Goal: Transaction & Acquisition: Purchase product/service

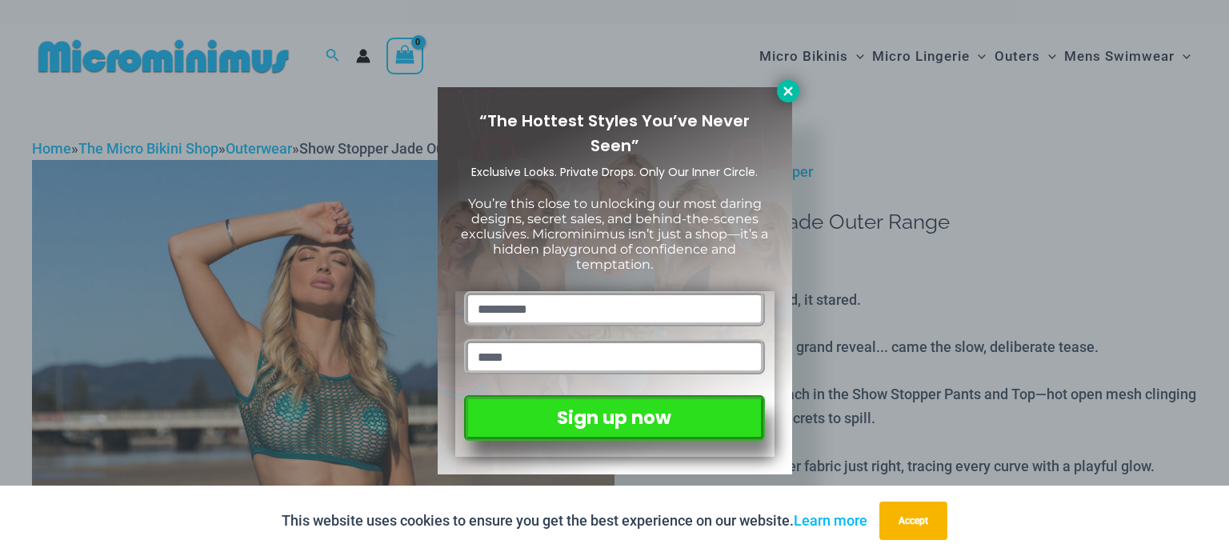
click at [790, 90] on icon at bounding box center [788, 91] width 14 height 14
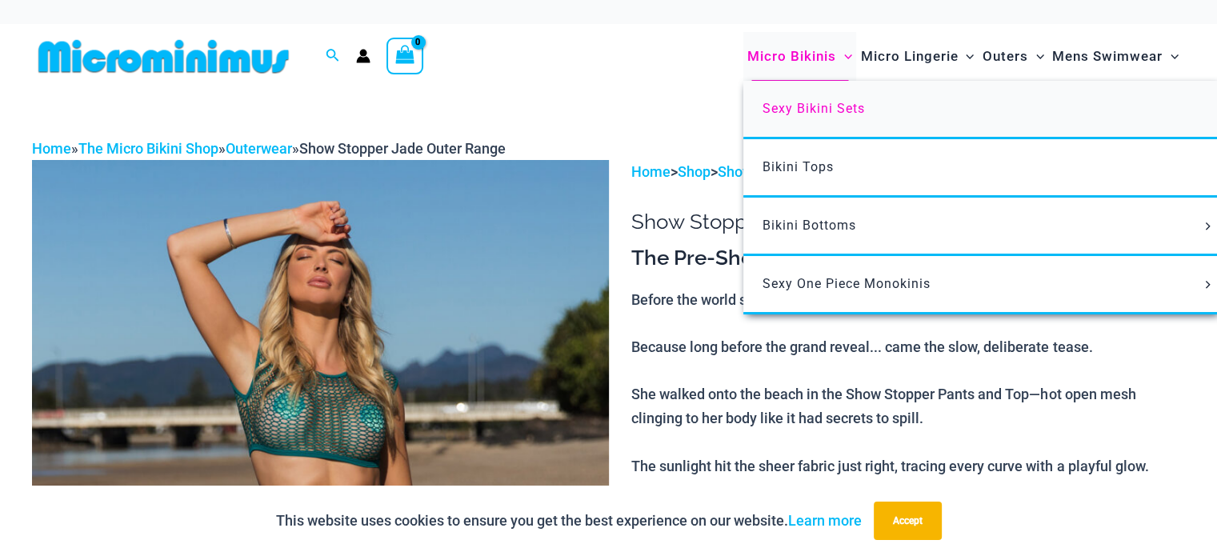
click at [819, 105] on span "Sexy Bikini Sets" at bounding box center [814, 108] width 102 height 15
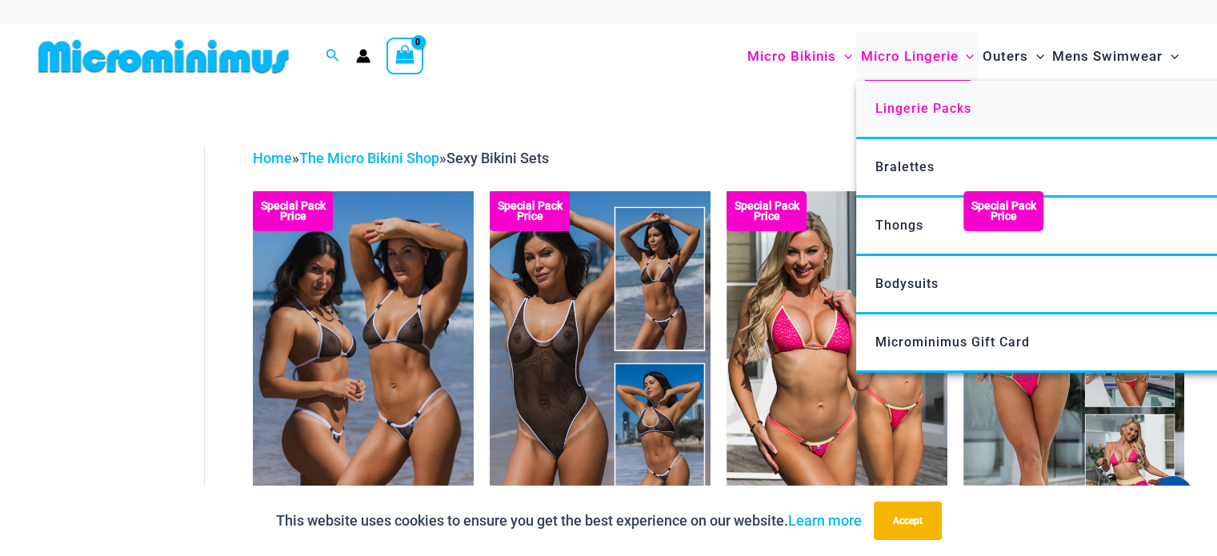
click at [925, 106] on span "Lingerie Packs" at bounding box center [923, 108] width 96 height 15
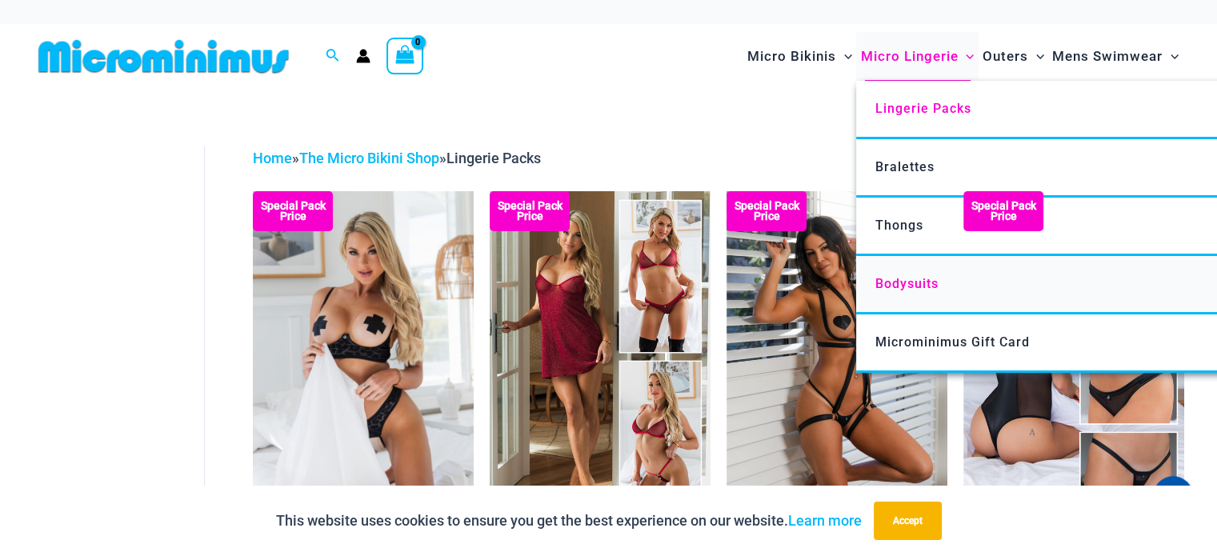
click at [904, 277] on span "Bodysuits" at bounding box center [906, 283] width 63 height 15
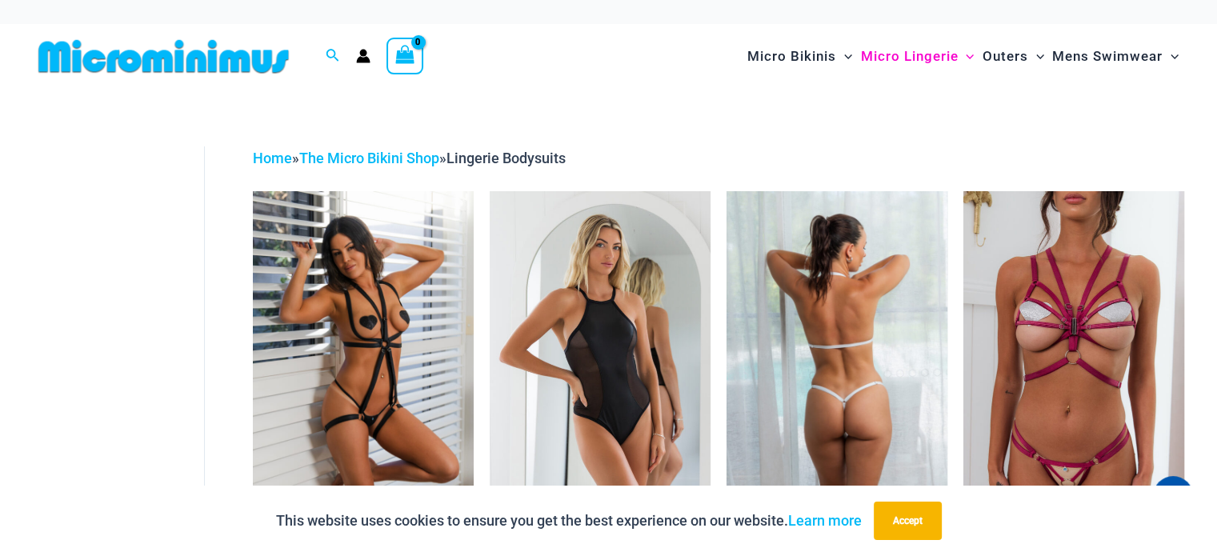
click at [819, 357] on img at bounding box center [837, 356] width 221 height 331
